Goal: Find specific page/section: Find specific page/section

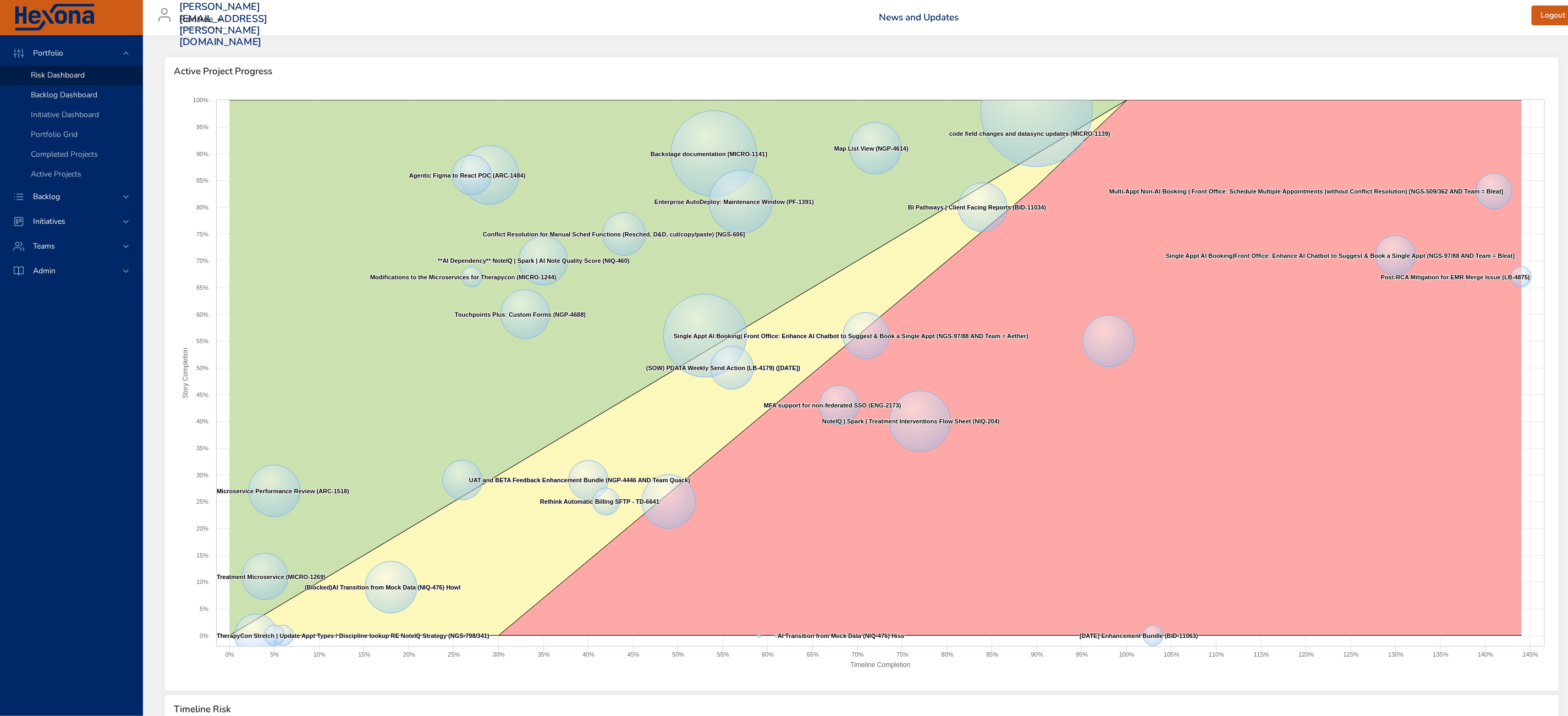
click at [73, 97] on span "Backlog Dashboard" at bounding box center [64, 95] width 66 height 11
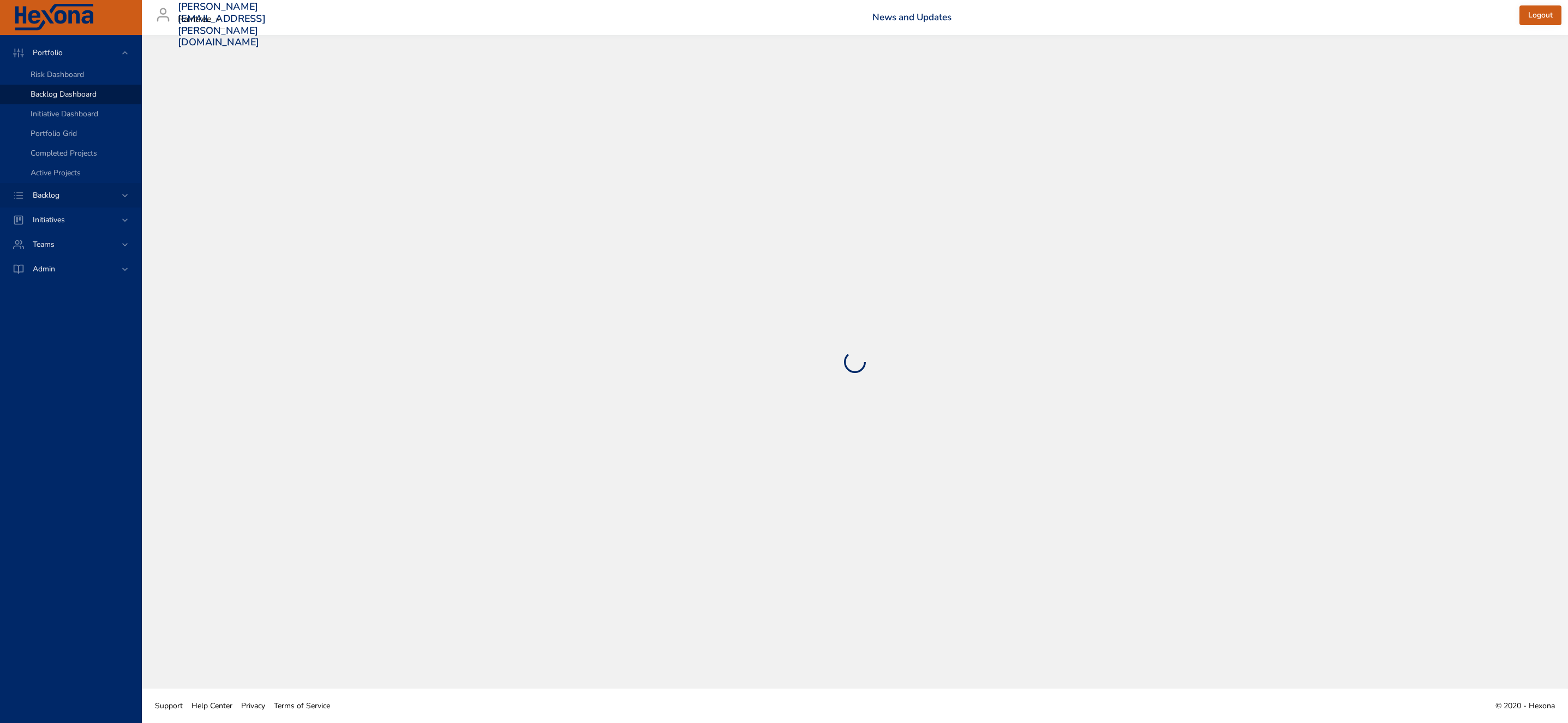
click at [85, 198] on div "Backlog" at bounding box center [72, 195] width 95 height 12
click at [67, 103] on span "Backlog Details" at bounding box center [57, 99] width 53 height 11
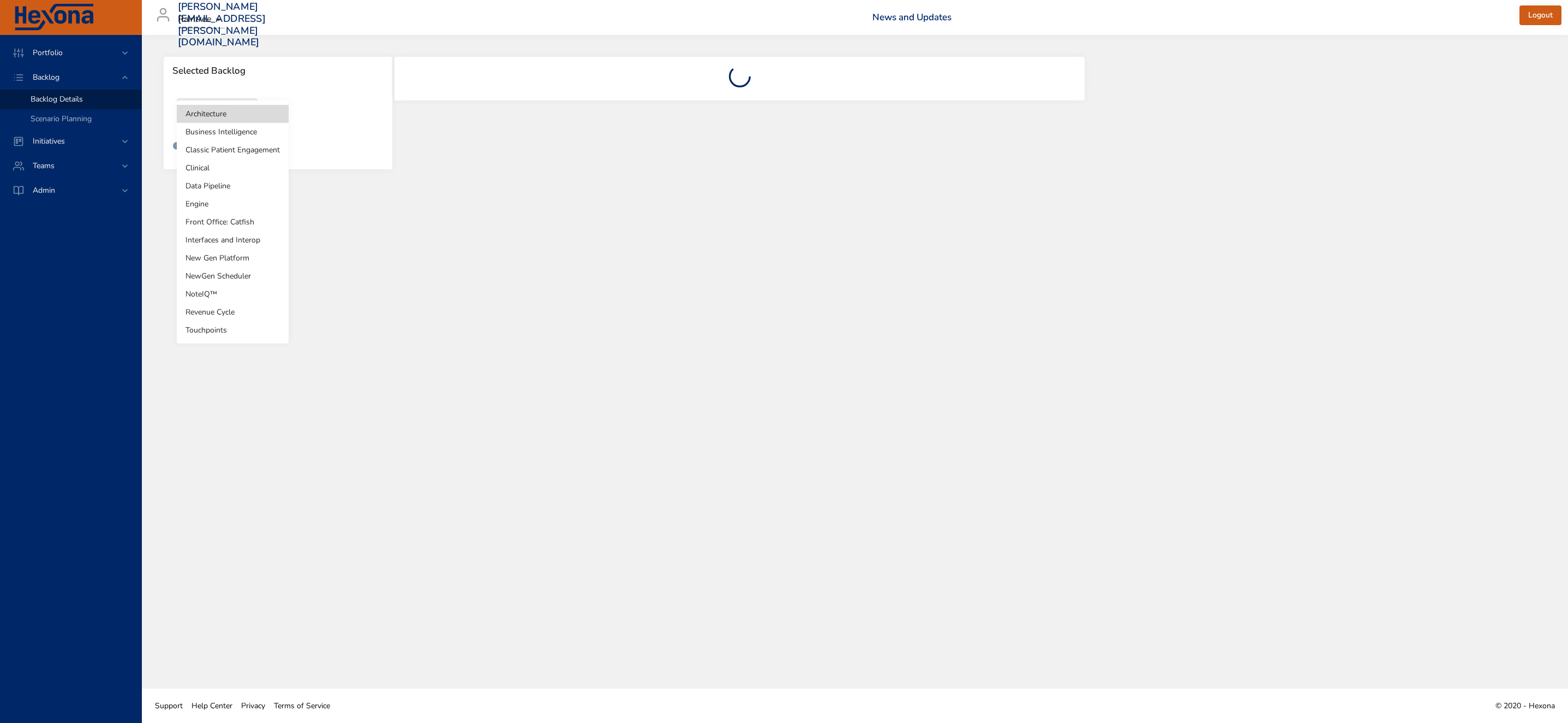
click at [212, 116] on body "Portfolio Backlog Backlog Details Scenario Planning Initiatives Teams Admin [EM…" at bounding box center [784, 362] width 1568 height 723
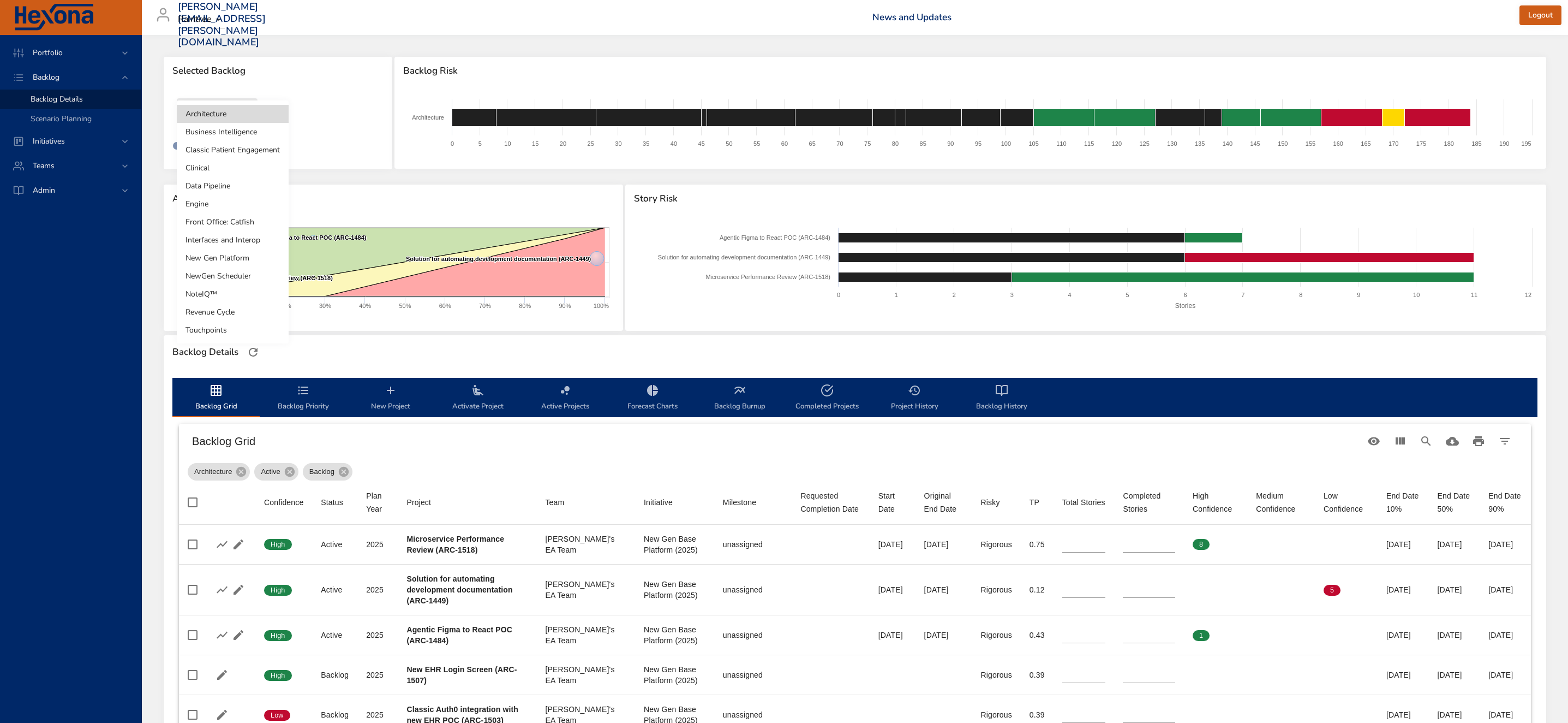
click at [218, 221] on li "Front Office: Catfish" at bounding box center [233, 222] width 112 height 18
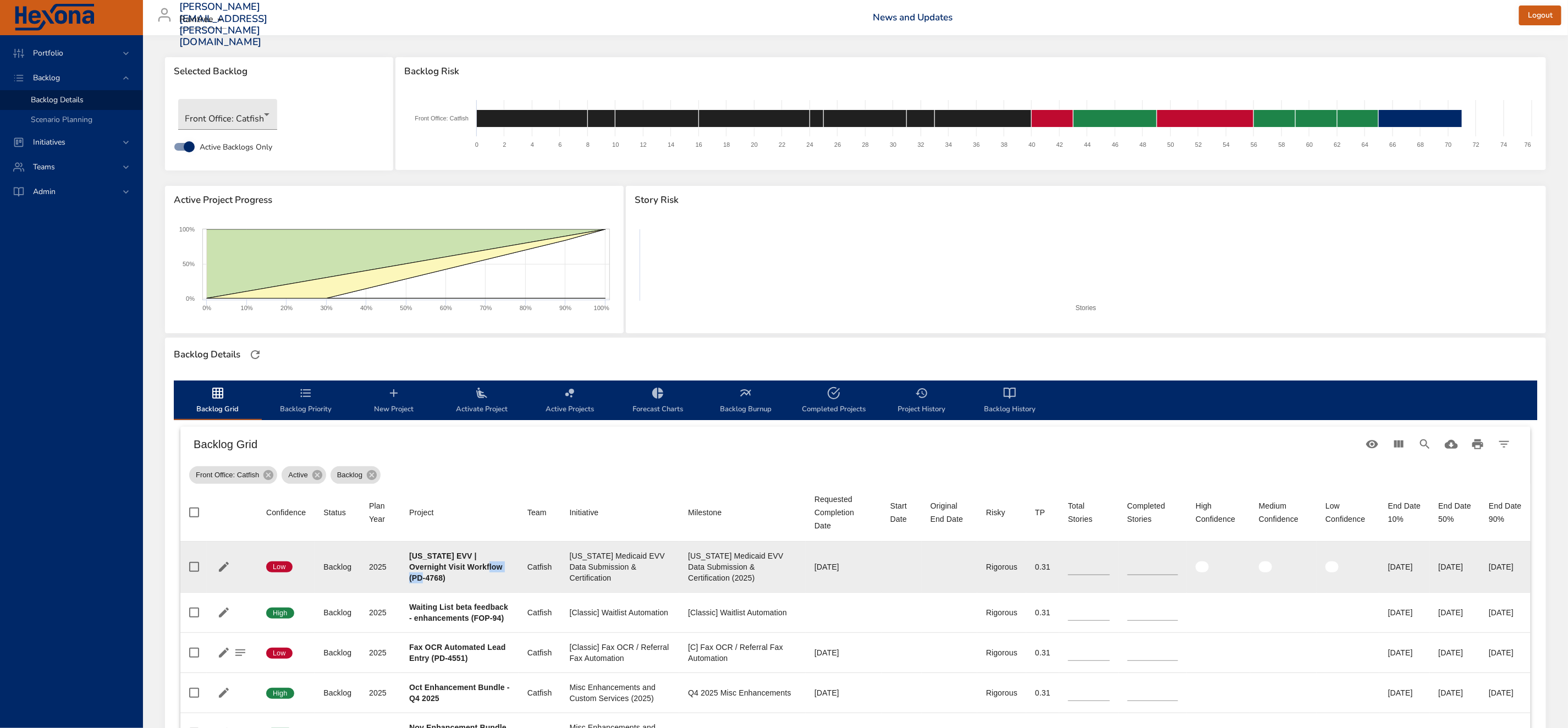
drag, startPoint x: 469, startPoint y: 575, endPoint x: 499, endPoint y: 570, distance: 30.4
click at [499, 570] on b "[US_STATE] EVV | Overnight Visit Workflow (PD-4768)" at bounding box center [455, 566] width 94 height 31
copy b "PD-4768"
